Goal: Communication & Community: Answer question/provide support

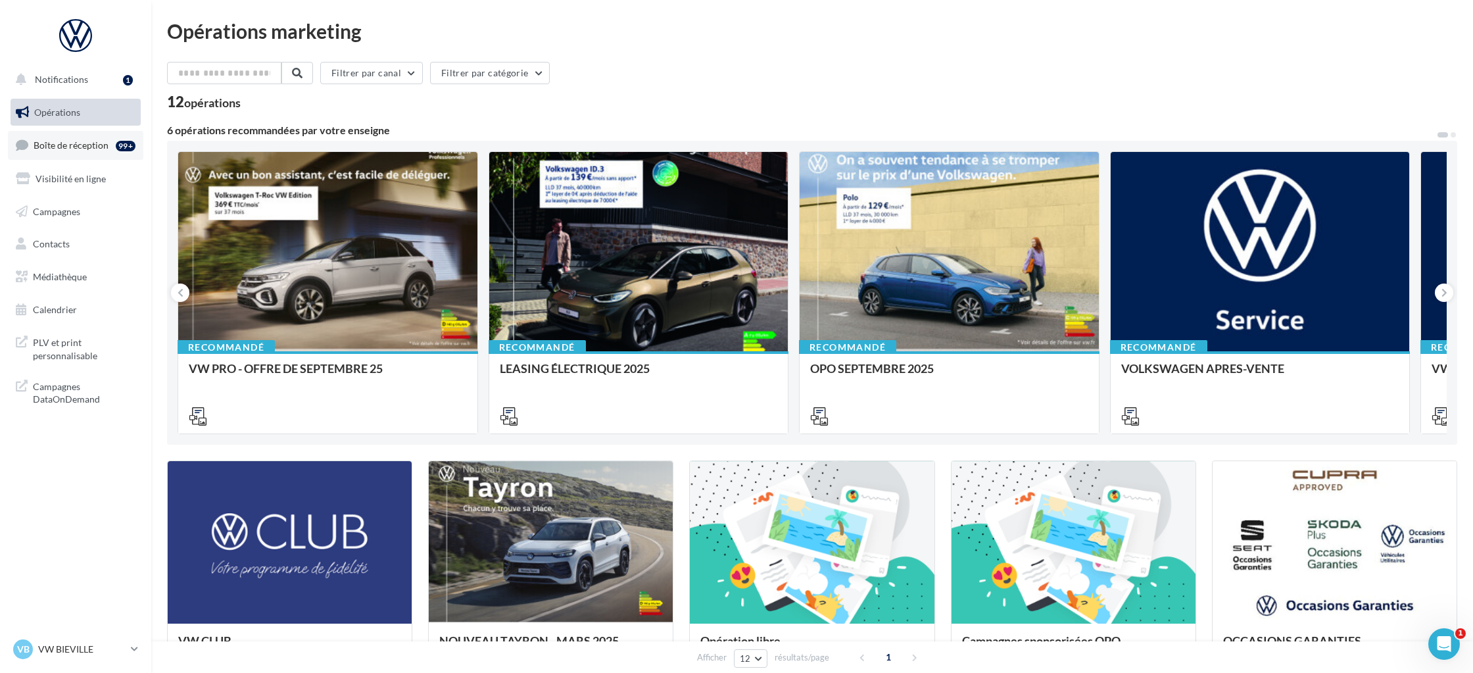
click at [80, 151] on link "Boîte de réception 99+" at bounding box center [76, 145] width 136 height 28
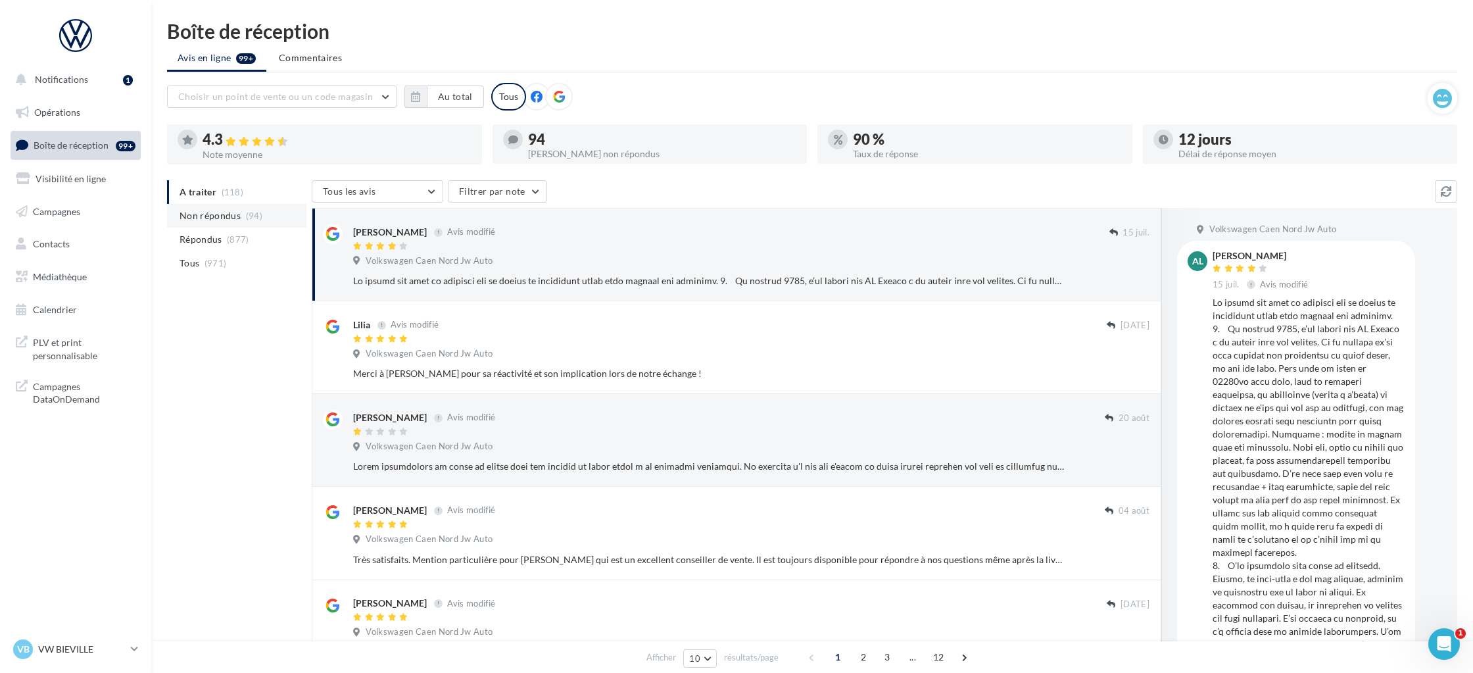
click at [208, 216] on span "Non répondus" at bounding box center [210, 215] width 61 height 13
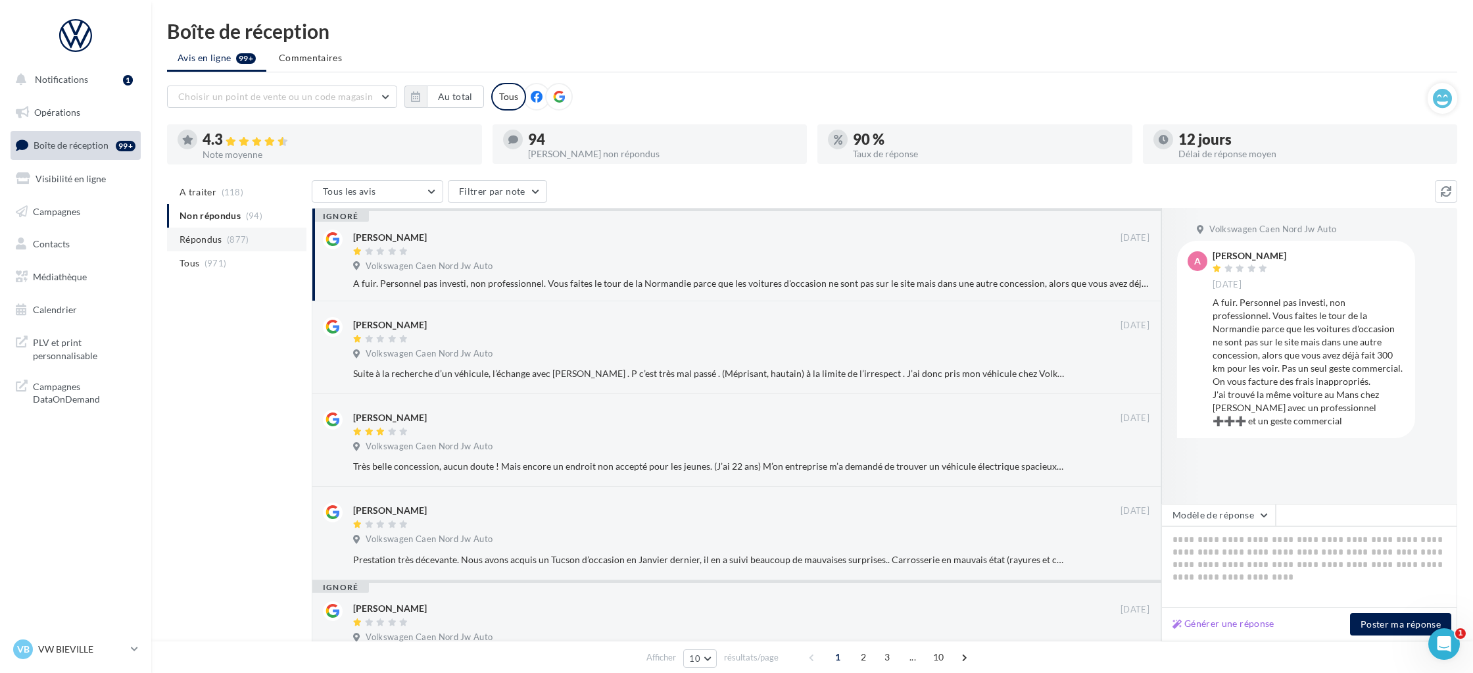
click at [212, 239] on span "Répondus" at bounding box center [201, 239] width 43 height 13
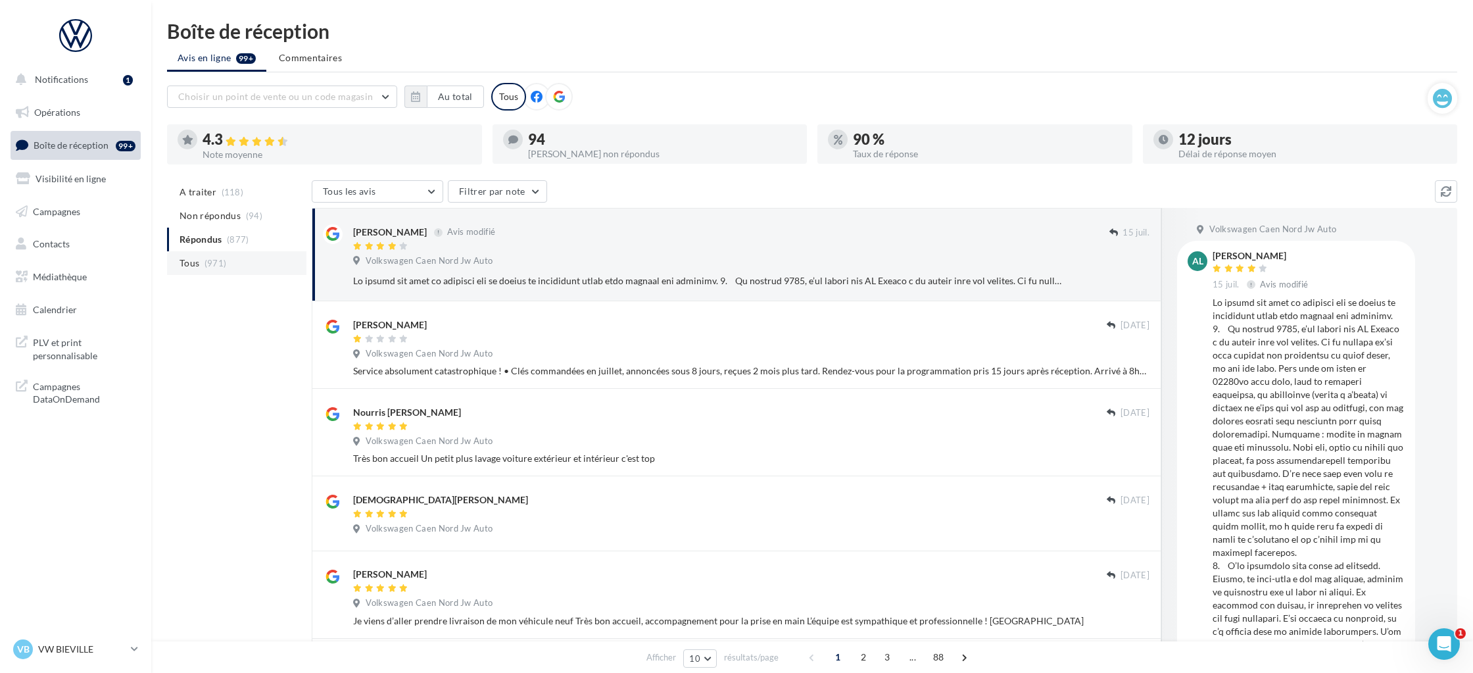
click at [200, 264] on li "Tous (971)" at bounding box center [236, 263] width 139 height 24
click at [70, 84] on span "Notifications" at bounding box center [61, 79] width 53 height 11
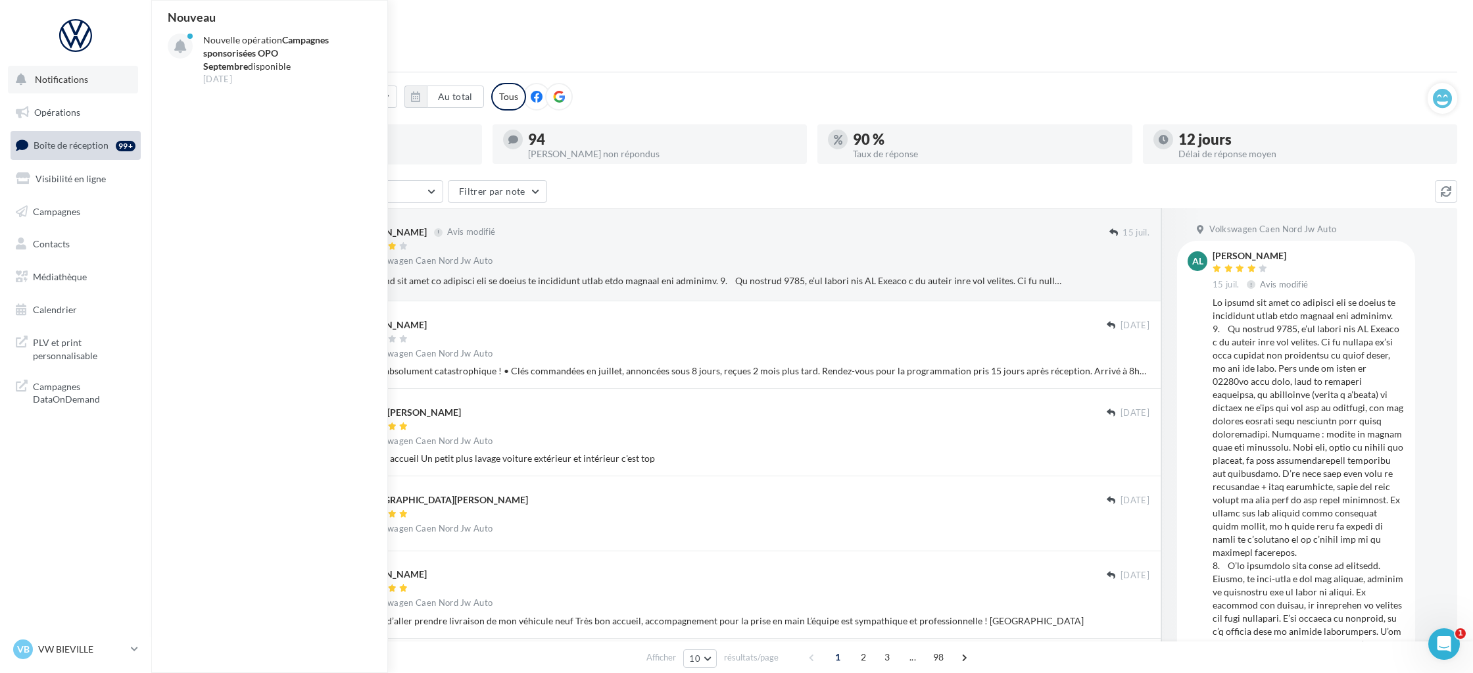
click at [70, 84] on span "Notifications" at bounding box center [61, 79] width 53 height 11
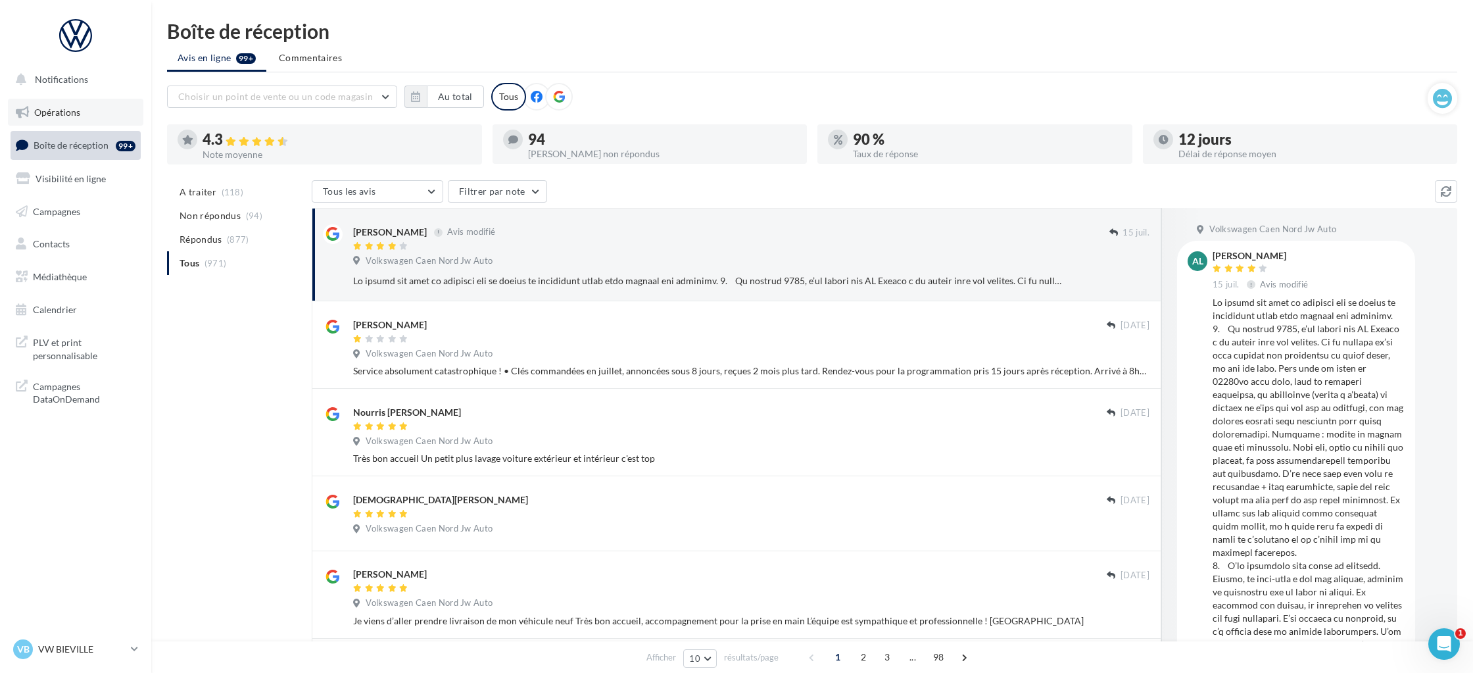
click at [61, 120] on link "Opérations" at bounding box center [76, 113] width 136 height 28
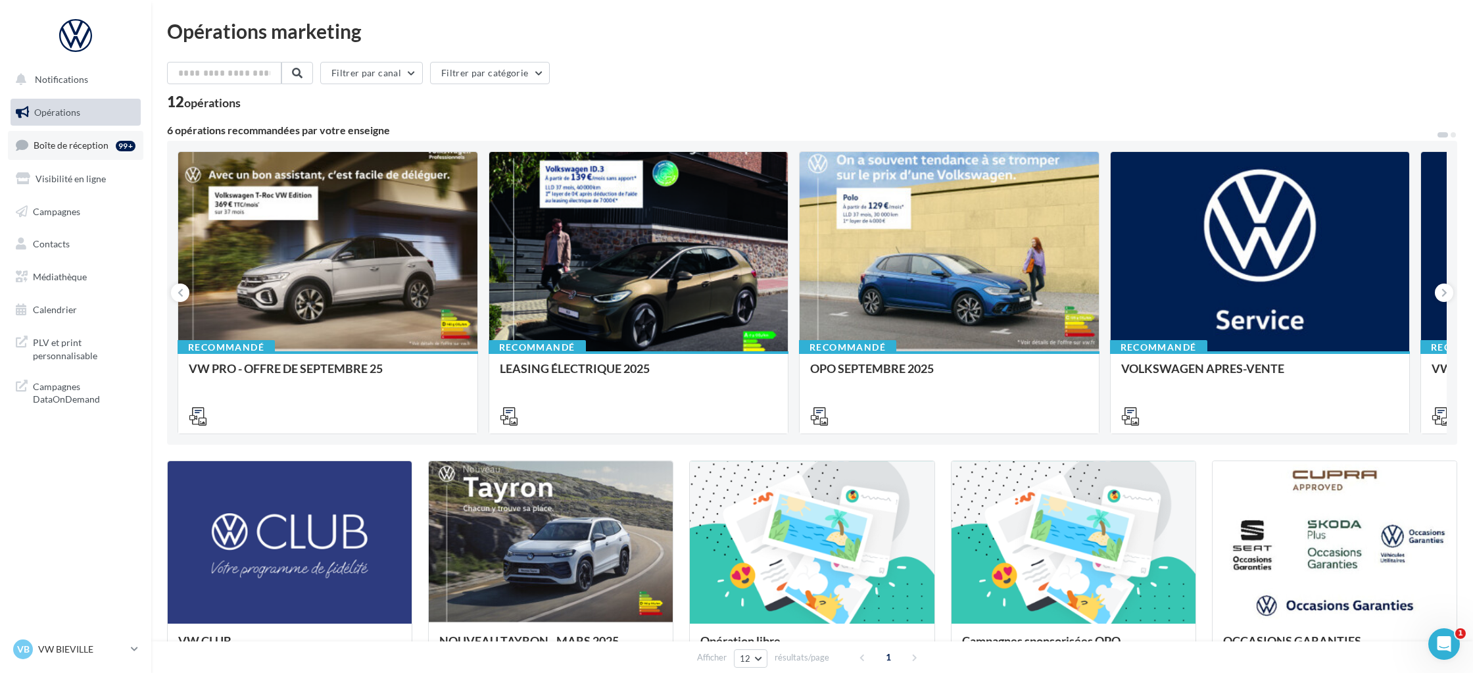
click at [61, 149] on span "Boîte de réception" at bounding box center [71, 144] width 75 height 11
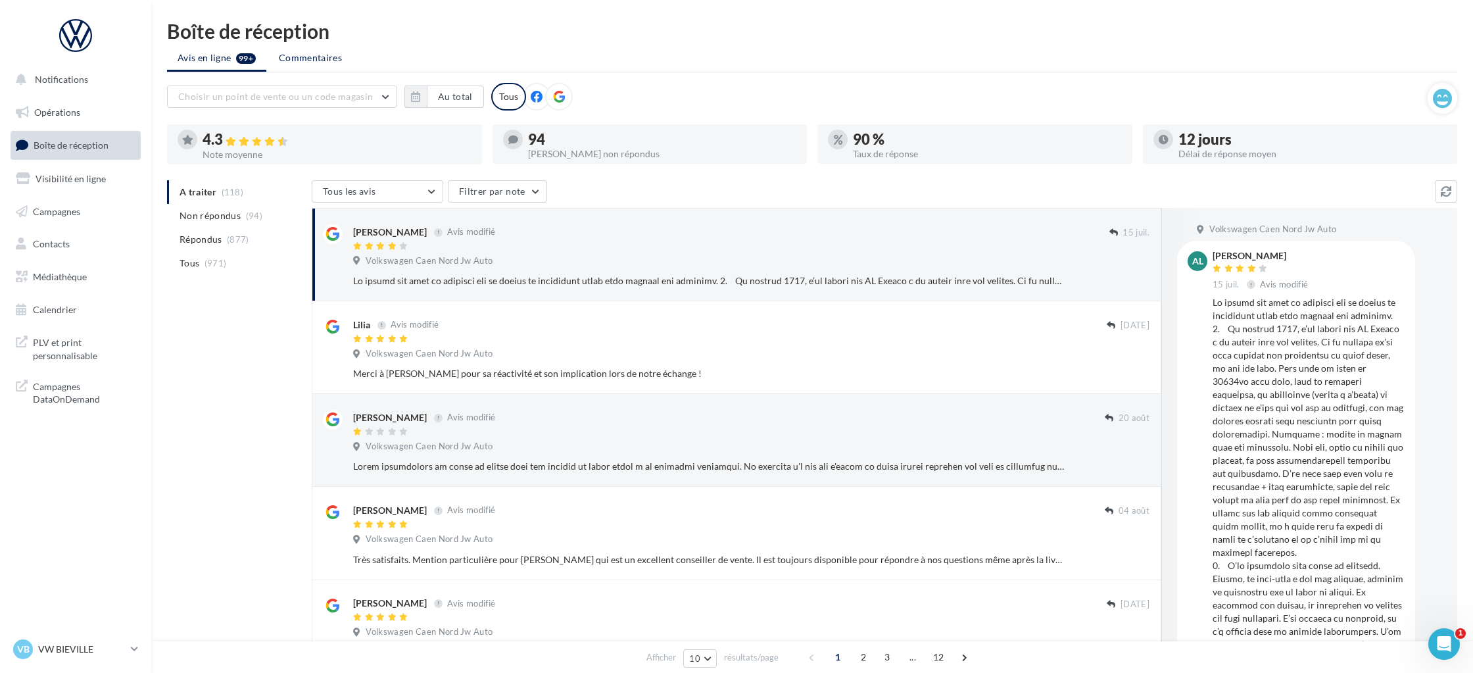
click at [308, 66] on li "Commentaires" at bounding box center [310, 58] width 84 height 24
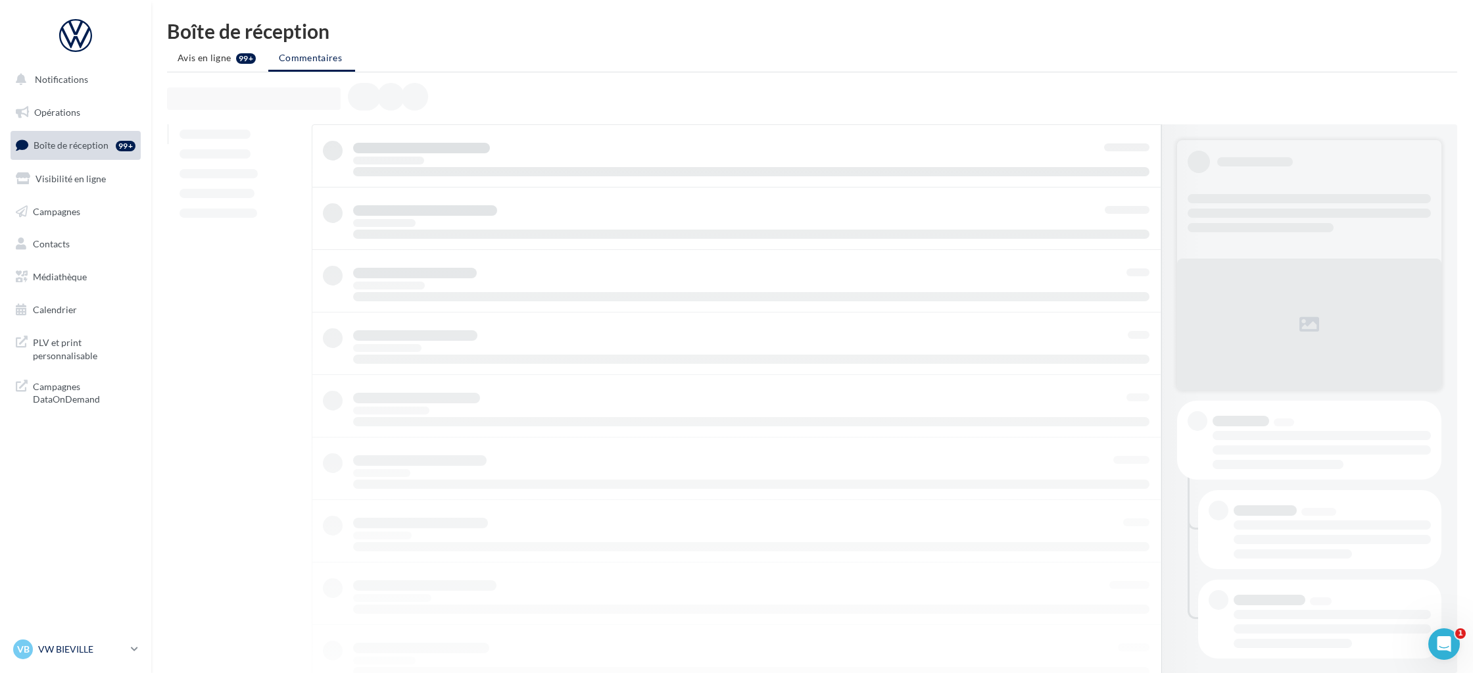
click at [125, 649] on p "VW BIEVILLE" at bounding box center [81, 649] width 87 height 13
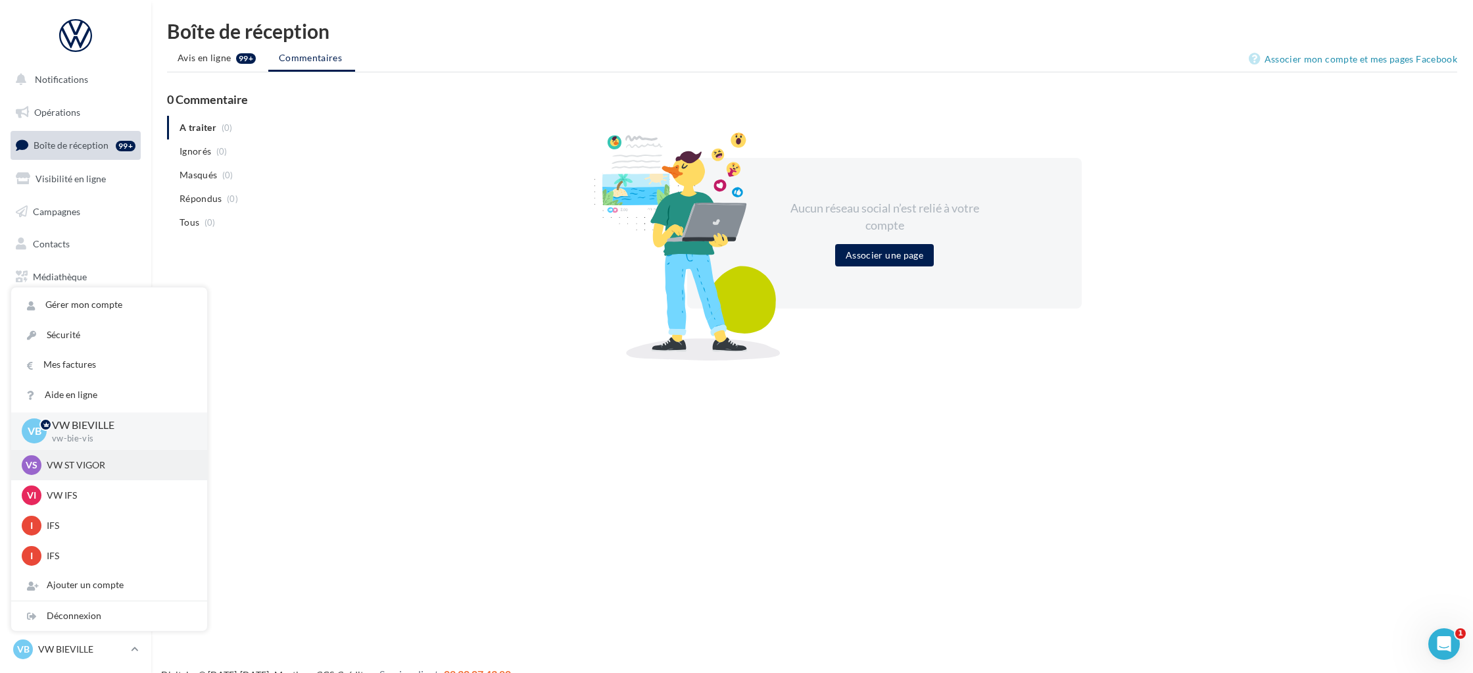
click at [100, 469] on p "VW ST VIGOR" at bounding box center [119, 464] width 145 height 13
